Goal: Task Accomplishment & Management: Manage account settings

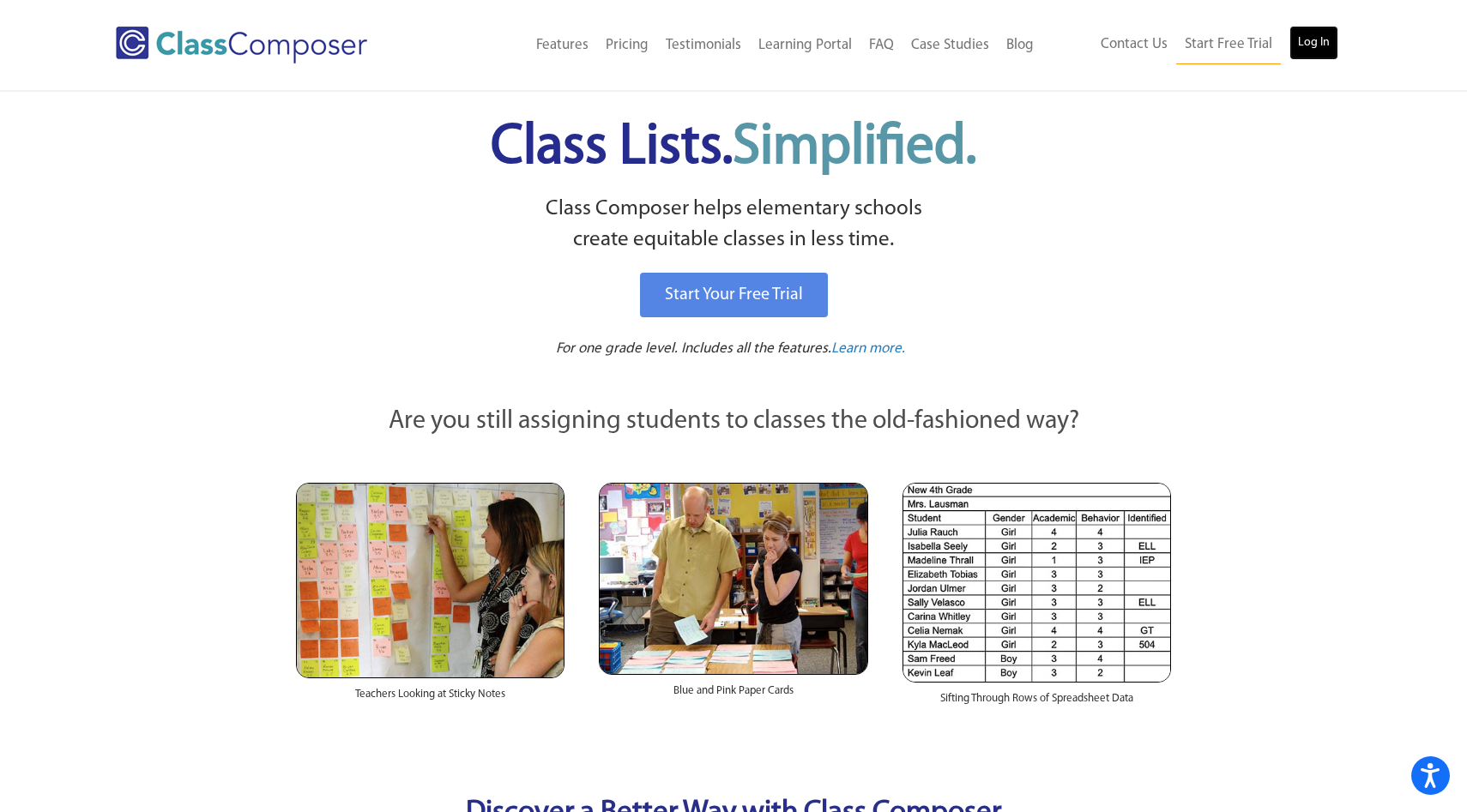
click at [1315, 30] on link "Log In" at bounding box center [1314, 42] width 49 height 34
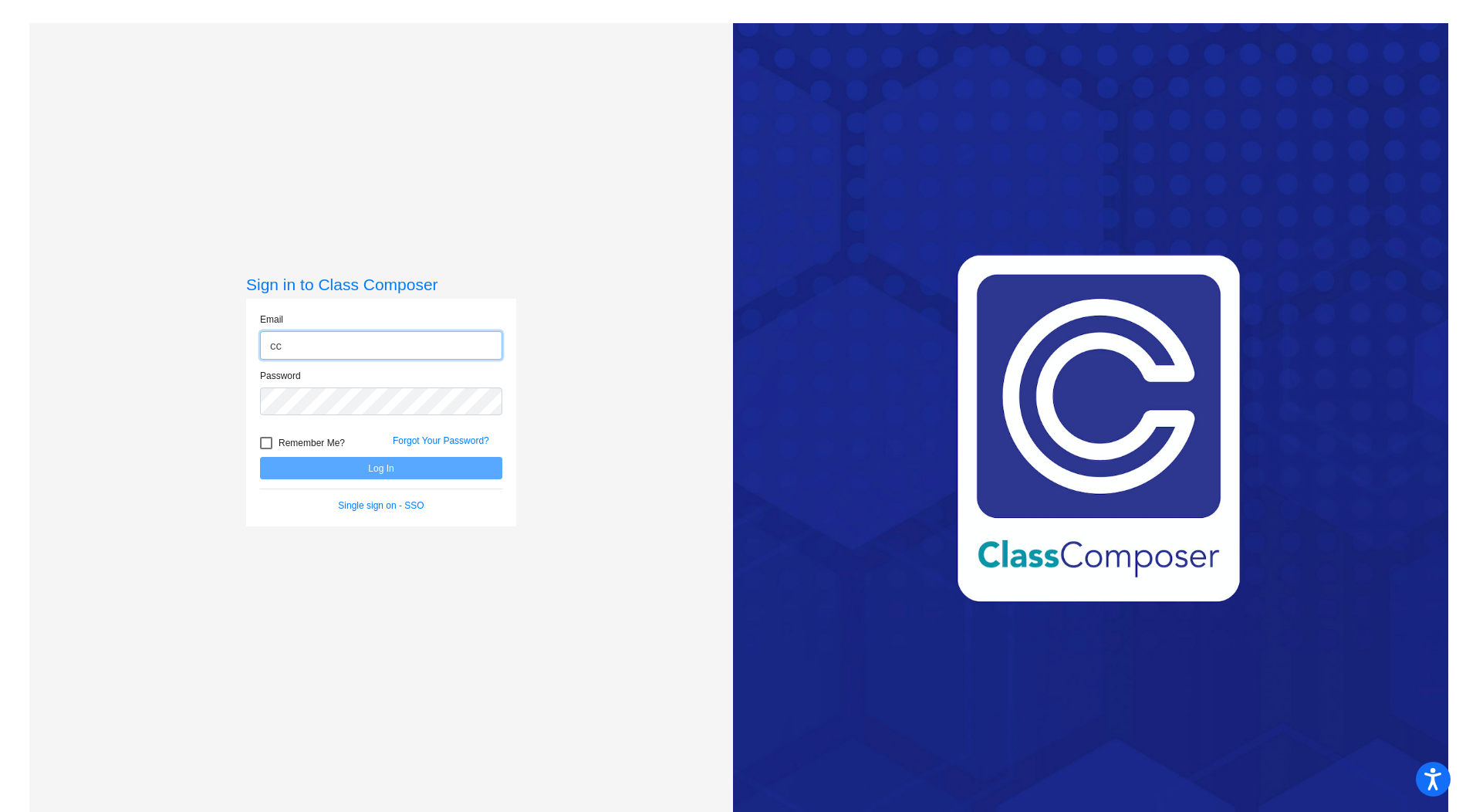
type input "[EMAIL_ADDRESS][DOMAIN_NAME]"
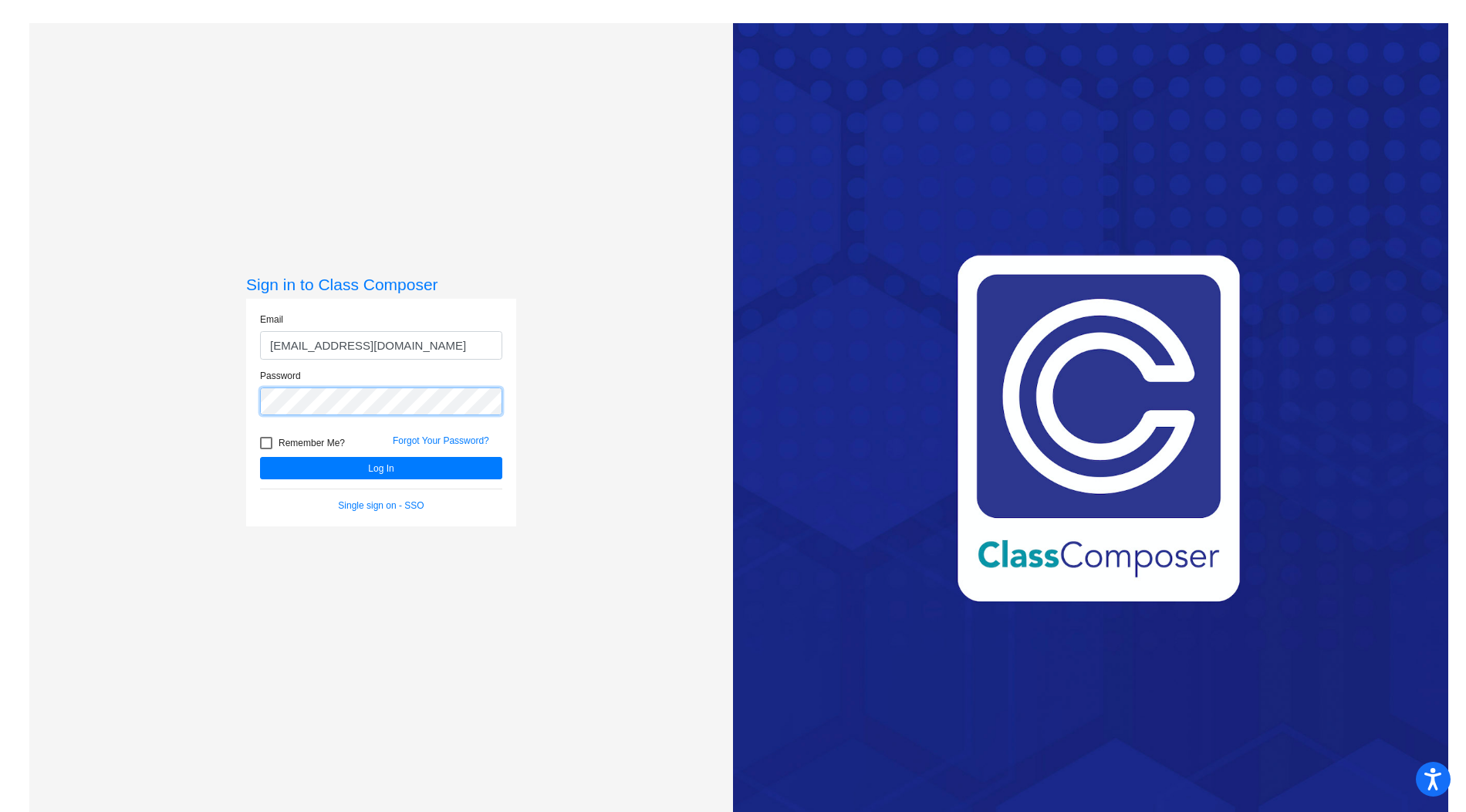
click at [260, 456] on button "Log In" at bounding box center [381, 467] width 242 height 22
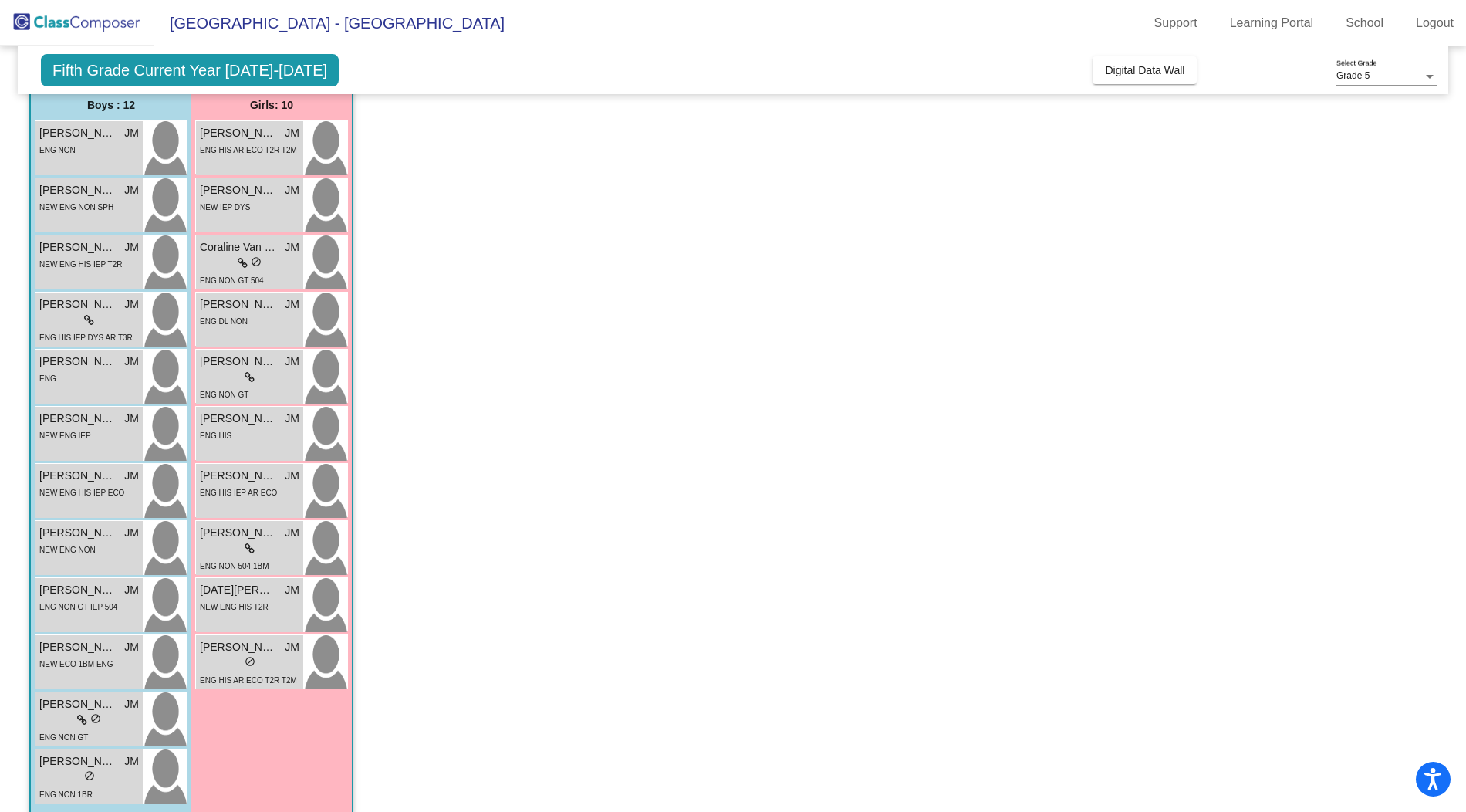
scroll to position [1710, 0]
